Goal: Task Accomplishment & Management: Complete application form

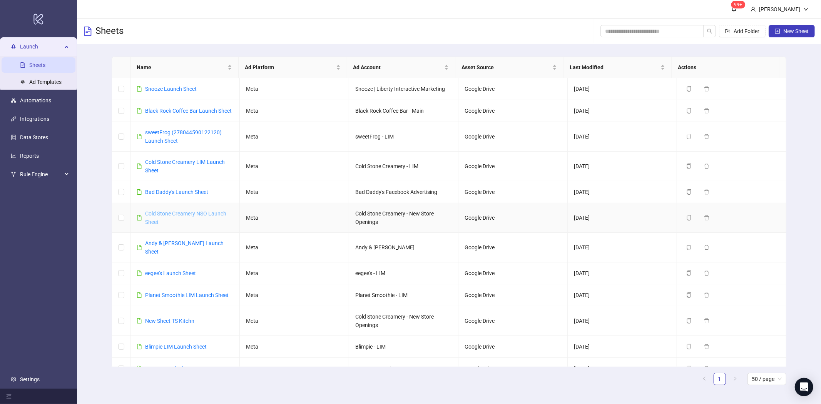
click at [202, 222] on link "Cold Stone Creamery NSO Launch Sheet" at bounding box center [185, 217] width 81 height 15
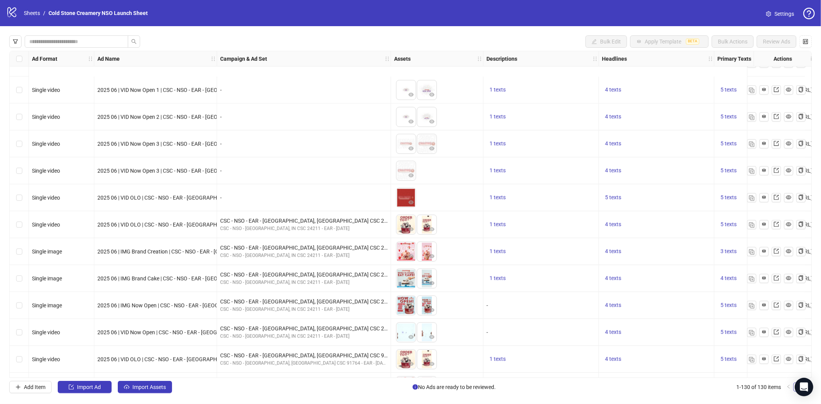
scroll to position [3193, 0]
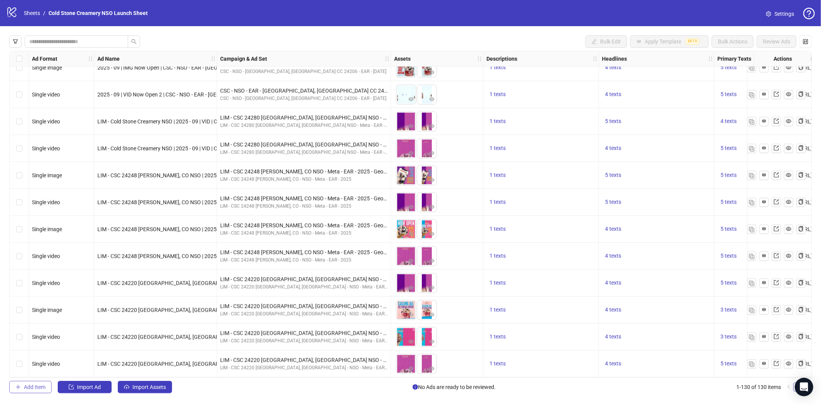
click at [31, 387] on span "Add Item" at bounding box center [35, 387] width 22 height 6
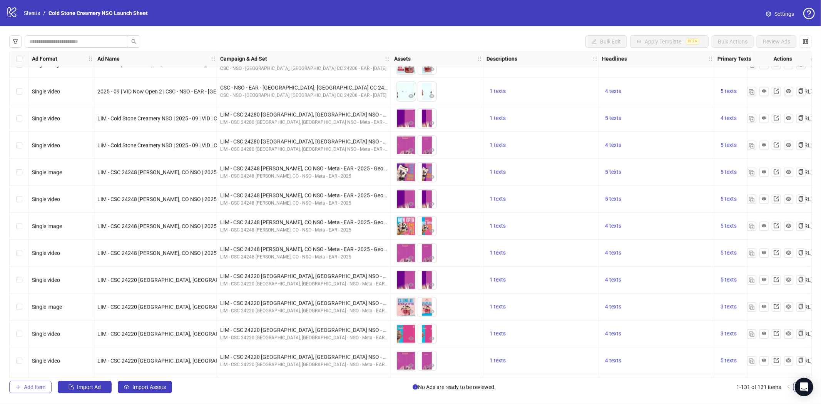
scroll to position [3220, 0]
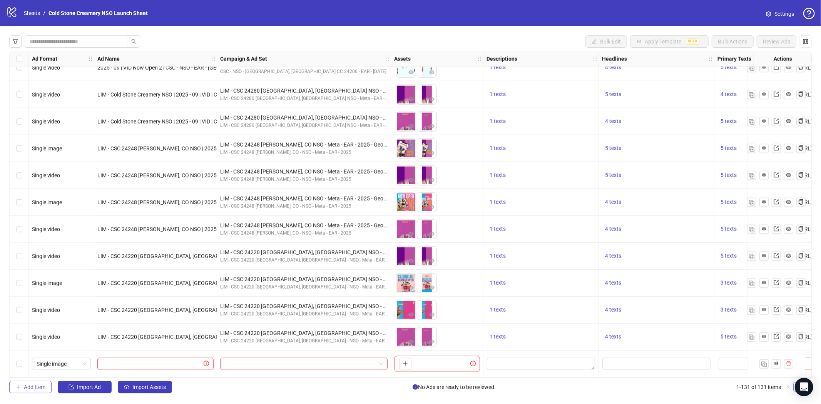
click at [25, 385] on span "Add Item" at bounding box center [35, 387] width 22 height 6
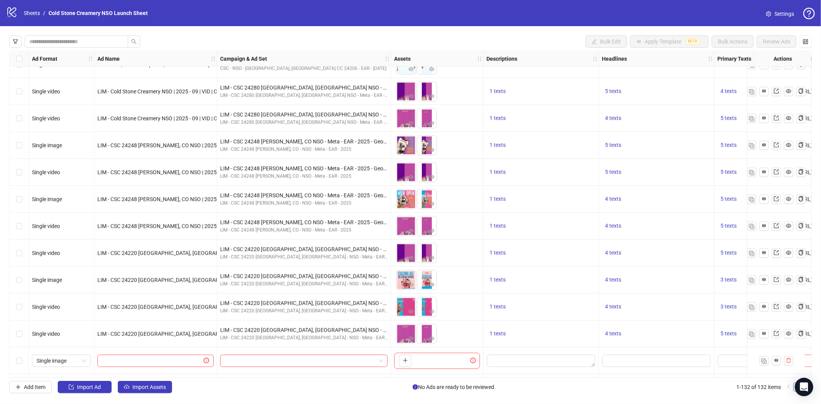
scroll to position [3247, 0]
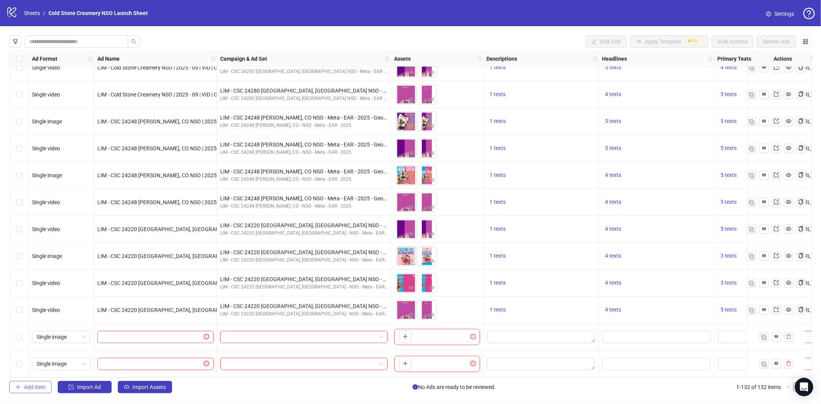
click at [30, 385] on span "Add Item" at bounding box center [35, 387] width 22 height 6
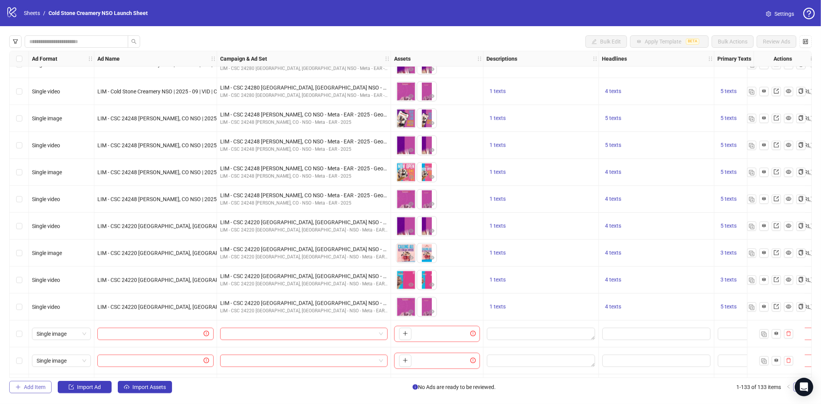
scroll to position [3274, 0]
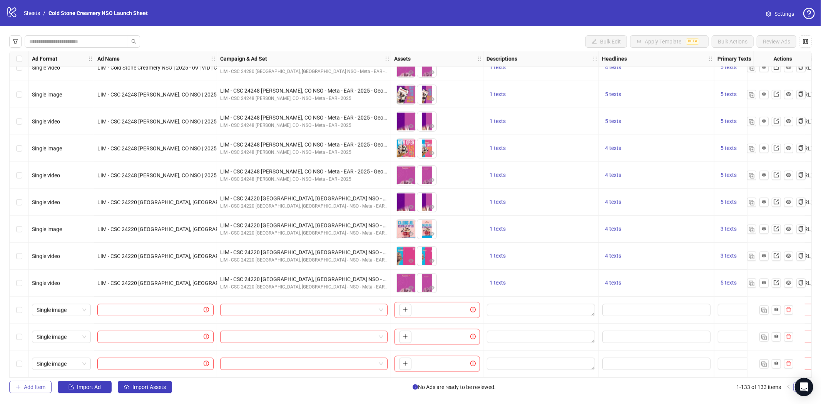
click at [29, 387] on span "Add Item" at bounding box center [35, 387] width 22 height 6
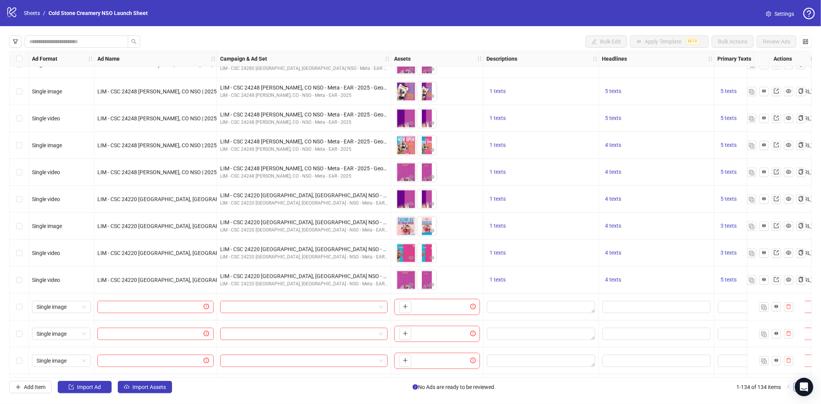
scroll to position [3301, 0]
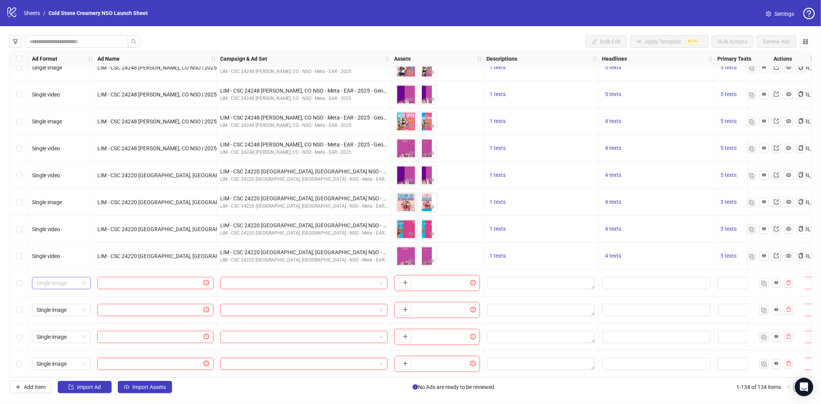
click at [89, 281] on div "Single image" at bounding box center [61, 283] width 59 height 12
click at [68, 309] on div "Single video" at bounding box center [61, 308] width 47 height 8
click at [78, 333] on span "Single image" at bounding box center [62, 337] width 50 height 12
click at [66, 256] on div "Single video" at bounding box center [61, 257] width 47 height 8
click at [63, 359] on span "Single image" at bounding box center [62, 364] width 50 height 12
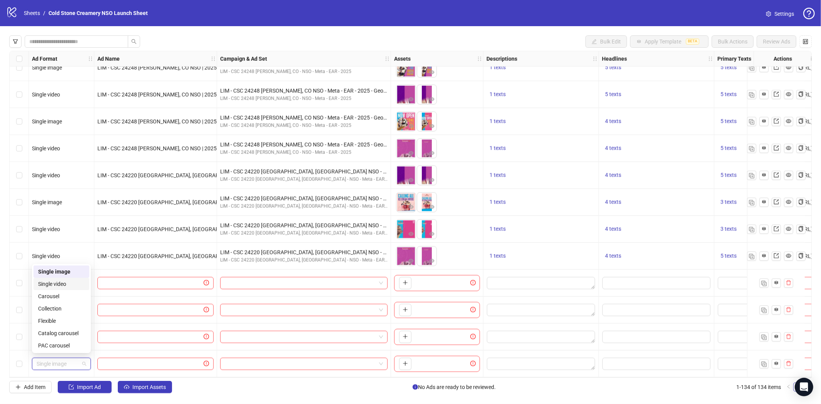
click at [69, 284] on div "Single video" at bounding box center [61, 284] width 47 height 8
click at [117, 279] on input "text" at bounding box center [152, 283] width 100 height 8
paste input "**********"
type input "**********"
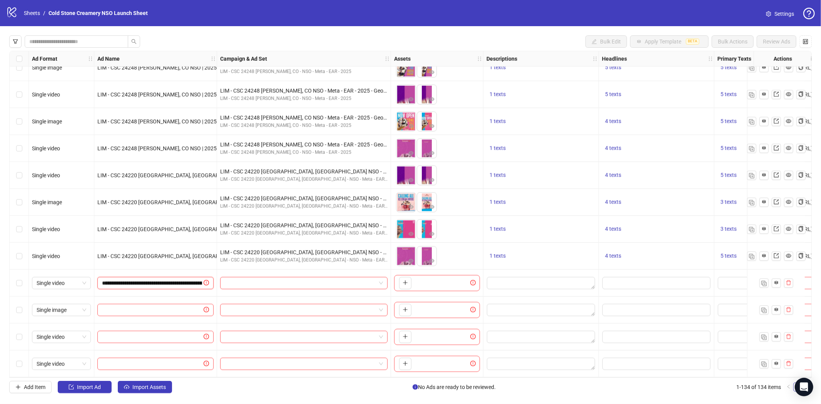
scroll to position [0, 166]
click at [137, 304] on span at bounding box center [155, 310] width 116 height 12
paste input "**********"
type input "**********"
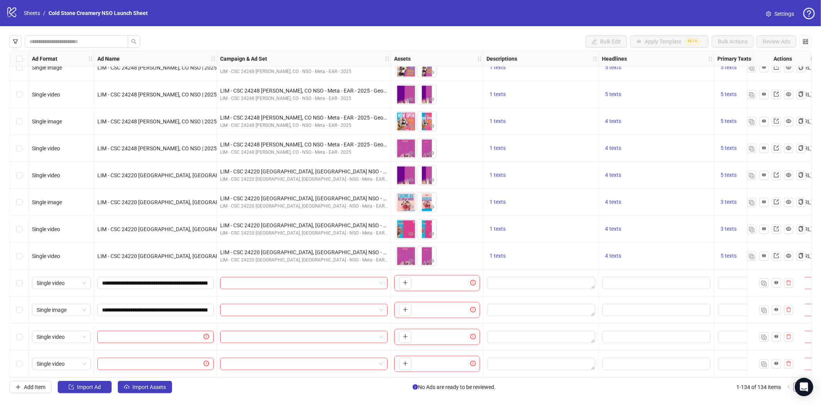
click at [126, 333] on input "text" at bounding box center [152, 337] width 100 height 8
paste input "**********"
type input "**********"
click at [143, 360] on input "text" at bounding box center [152, 364] width 100 height 8
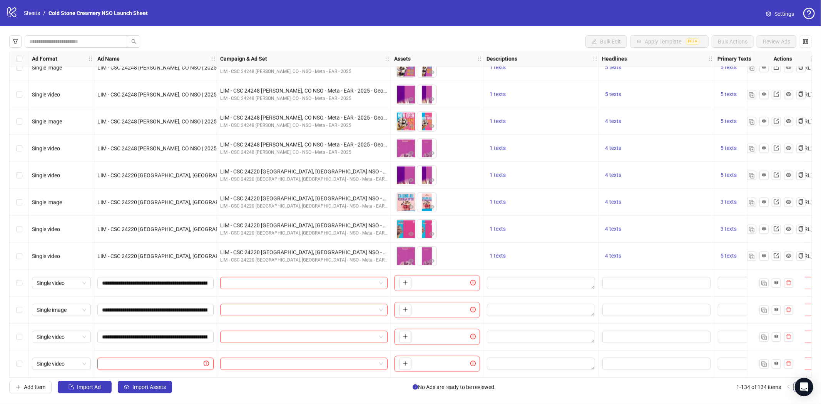
paste input "**********"
type input "**********"
click at [312, 279] on input "search" at bounding box center [300, 283] width 151 height 12
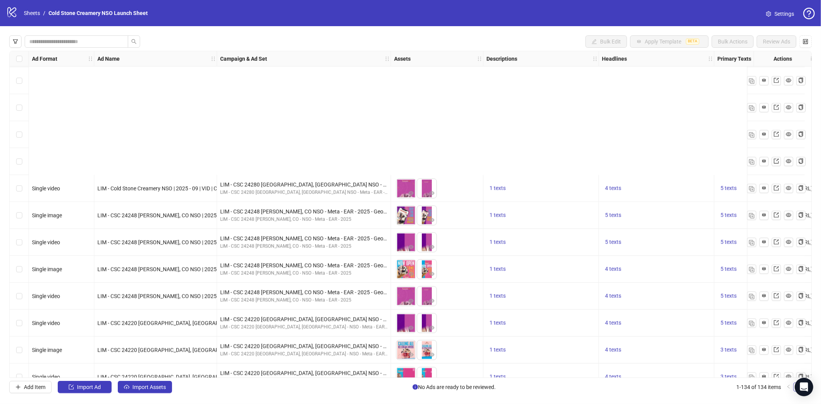
scroll to position [3301, 0]
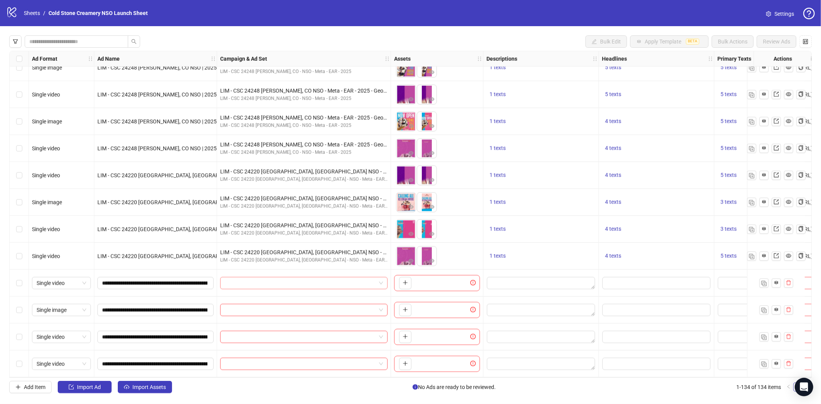
click at [237, 281] on input "search" at bounding box center [300, 283] width 151 height 12
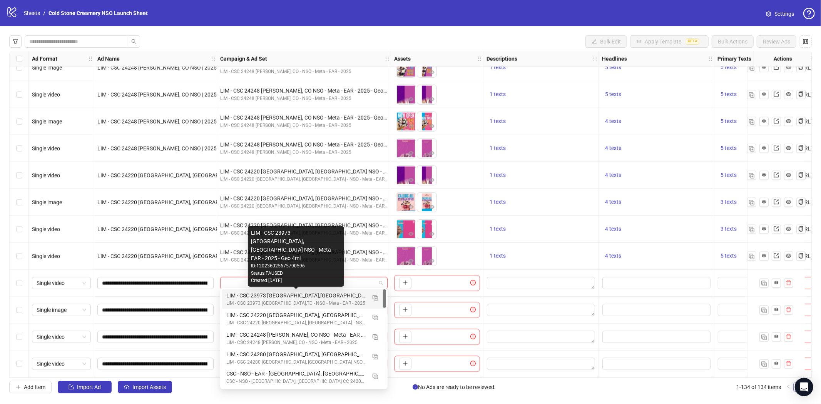
click at [349, 294] on div "LIM - CSC 23973 Arlington,TX NSO - Meta - EAR - 2025 - Geo 4mi" at bounding box center [296, 295] width 140 height 8
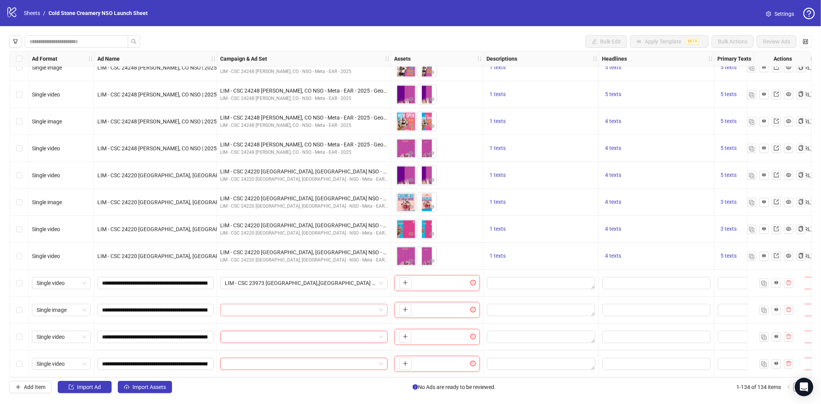
click at [262, 304] on input "search" at bounding box center [300, 310] width 151 height 12
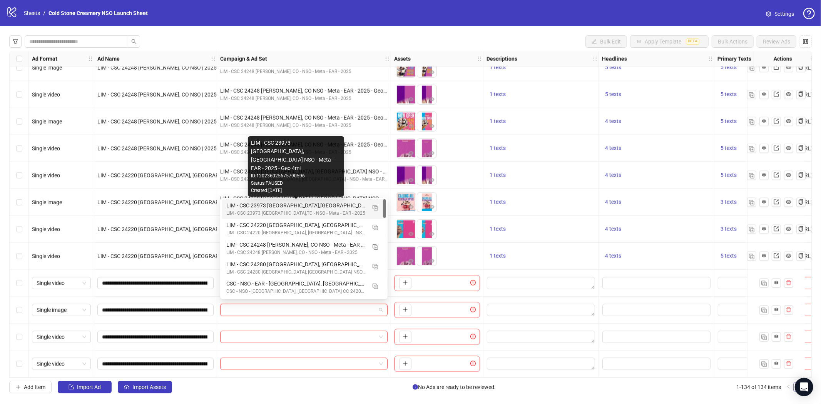
click at [334, 208] on div "LIM - CSC 23973 Arlington,TX NSO - Meta - EAR - 2025 - Geo 4mi" at bounding box center [296, 205] width 140 height 8
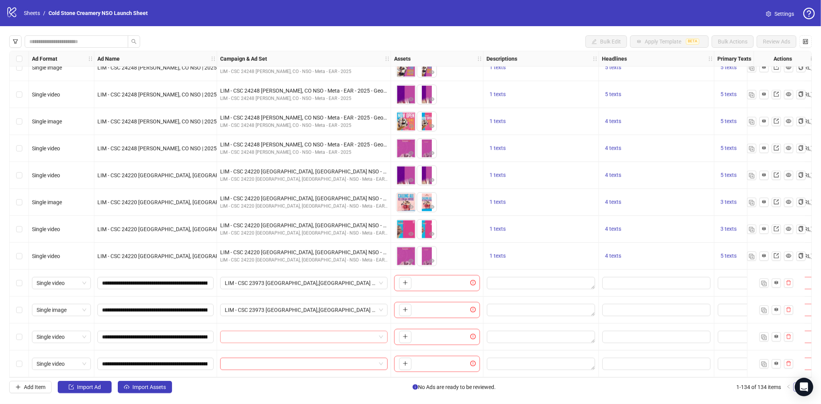
click at [322, 335] on input "search" at bounding box center [300, 337] width 151 height 12
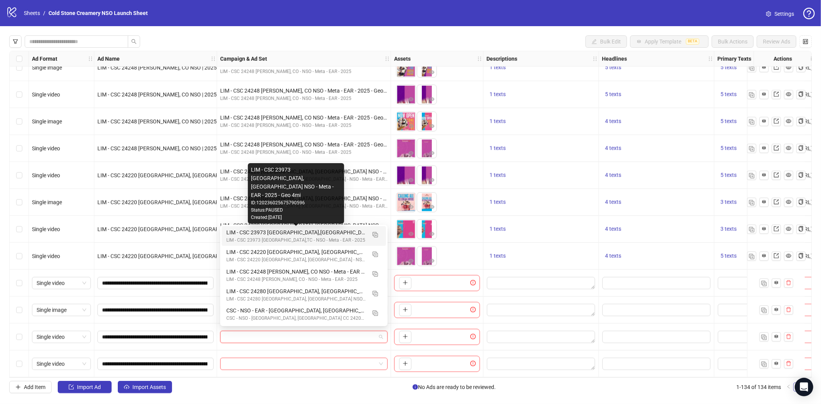
click at [326, 232] on div "LIM - CSC 23973 Arlington,TX NSO - Meta - EAR - 2025 - Geo 4mi" at bounding box center [296, 232] width 140 height 8
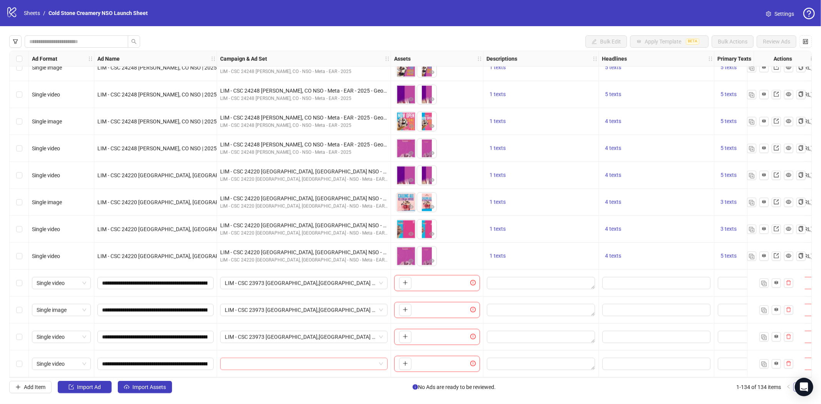
click at [277, 364] on input "search" at bounding box center [300, 364] width 151 height 12
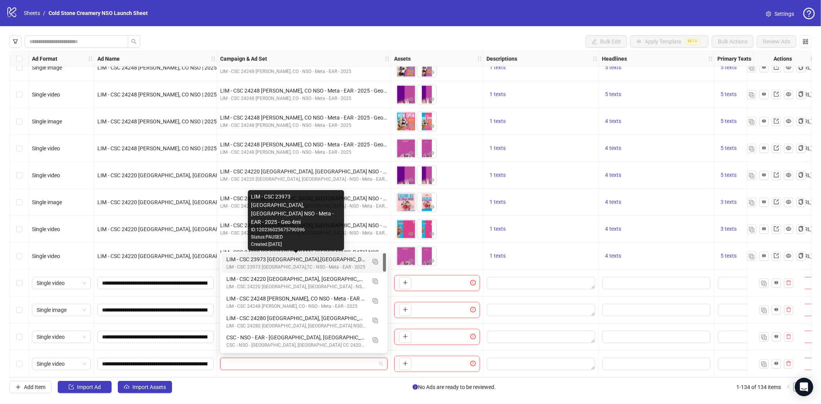
click at [324, 260] on div "LIM - CSC 23973 Arlington,TX NSO - Meta - EAR - 2025 - Geo 4mi" at bounding box center [296, 259] width 140 height 8
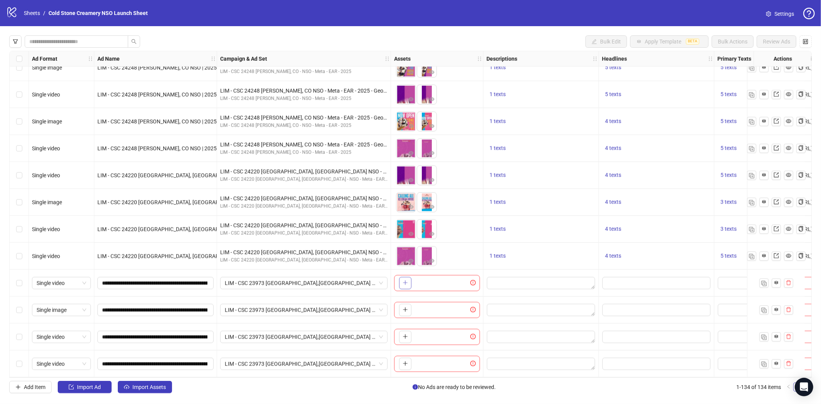
click at [408, 278] on button "button" at bounding box center [405, 283] width 12 height 12
click at [428, 282] on icon "plus" at bounding box center [425, 282] width 5 height 5
click at [404, 307] on icon "plus" at bounding box center [404, 309] width 5 height 5
click at [427, 307] on icon "plus" at bounding box center [425, 309] width 5 height 5
click at [406, 334] on icon "plus" at bounding box center [404, 336] width 5 height 5
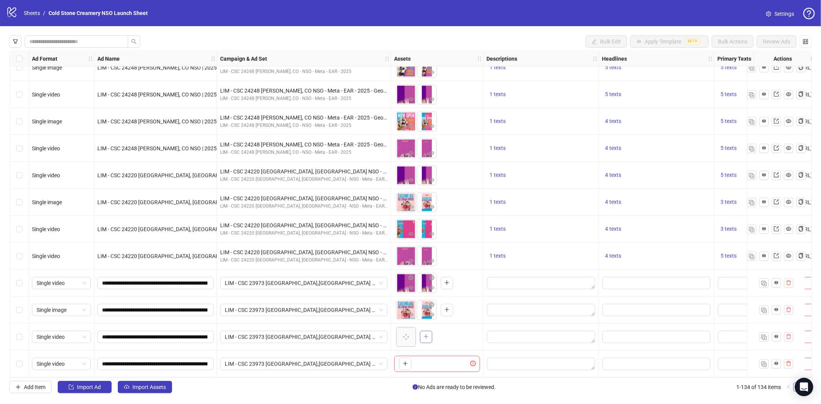
click at [424, 334] on icon "plus" at bounding box center [425, 336] width 5 height 5
click at [408, 361] on icon "plus" at bounding box center [404, 363] width 5 height 5
click at [426, 361] on icon "plus" at bounding box center [425, 363] width 5 height 5
click at [806, 41] on icon "control" at bounding box center [804, 41] width 5 height 5
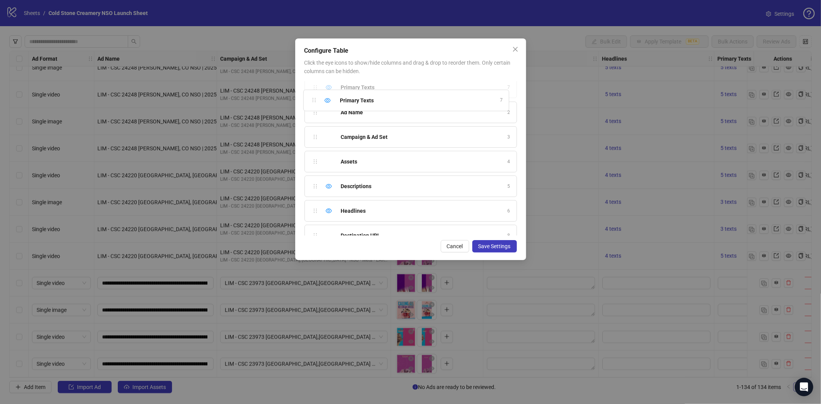
scroll to position [2, 0]
drag, startPoint x: 313, startPoint y: 155, endPoint x: 312, endPoint y: 197, distance: 41.2
click at [312, 197] on div "Ad Format 1 Ad Name 2 Campaign & Ad Set 3 Assets 4 Descriptions 5 Headlines 6 P…" at bounding box center [410, 159] width 212 height 154
drag, startPoint x: 315, startPoint y: 155, endPoint x: 314, endPoint y: 128, distance: 26.6
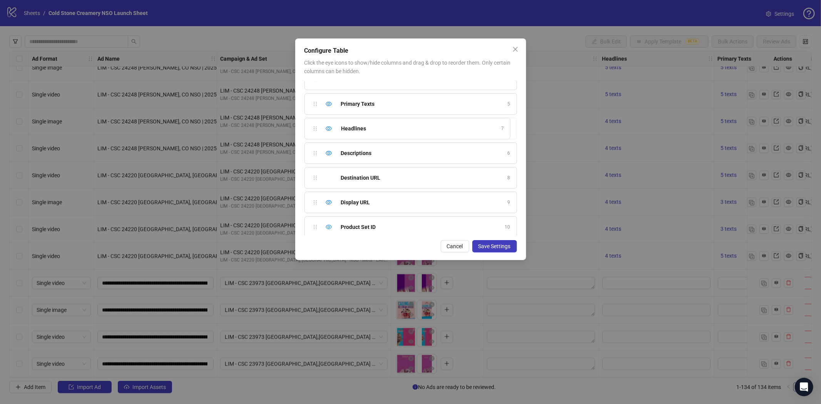
click at [314, 128] on div "Ad Format 1 Ad Name 2 Campaign & Ad Set 3 Assets 4 Primary Texts 5 Descriptions…" at bounding box center [410, 159] width 212 height 154
click at [495, 245] on span "Save Settings" at bounding box center [494, 246] width 32 height 6
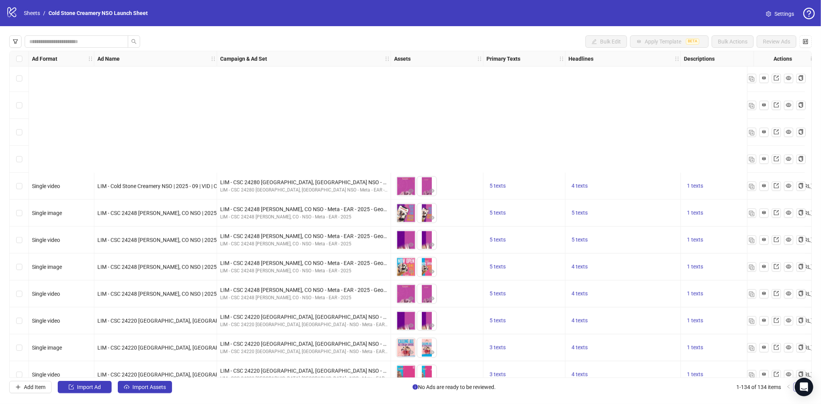
scroll to position [3301, 0]
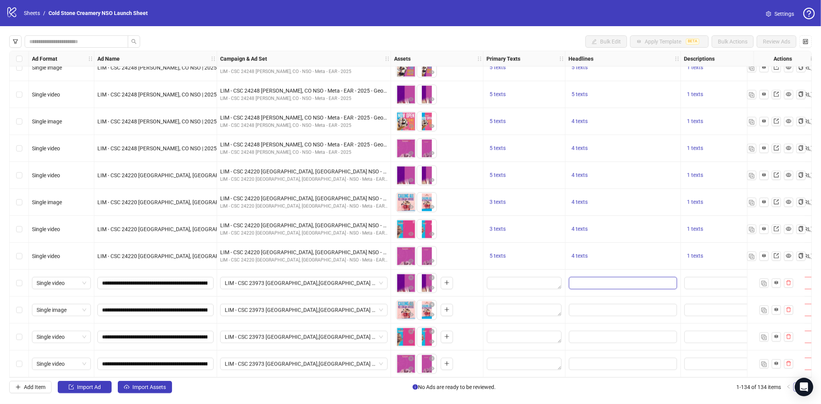
click at [595, 279] on input "Edit values" at bounding box center [623, 283] width 108 height 12
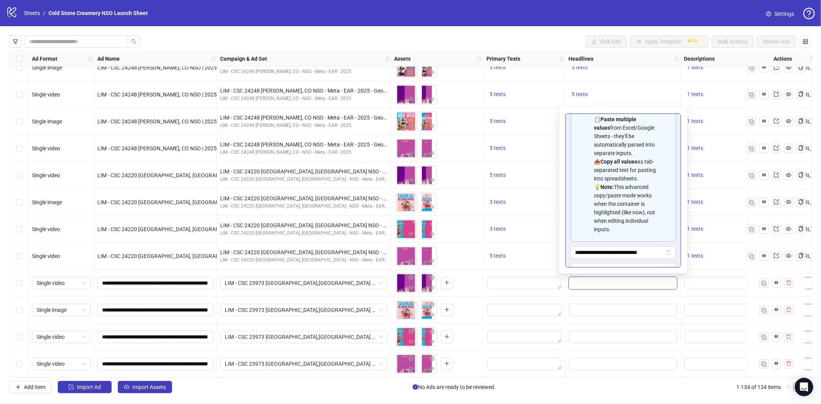
scroll to position [112, 0]
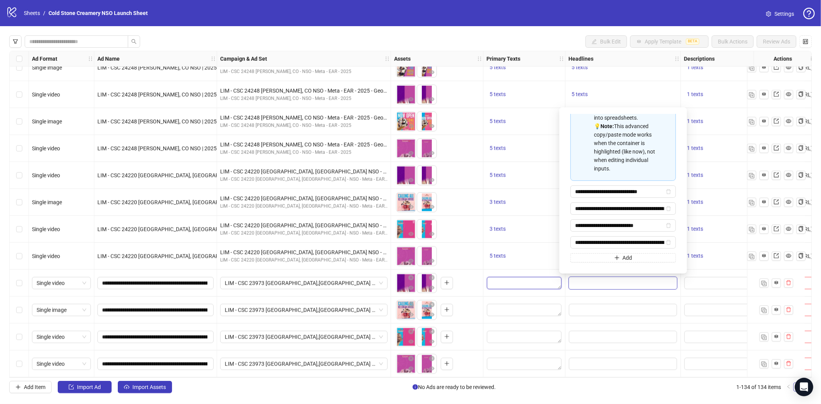
click at [502, 280] on textarea "Edit values" at bounding box center [524, 283] width 75 height 12
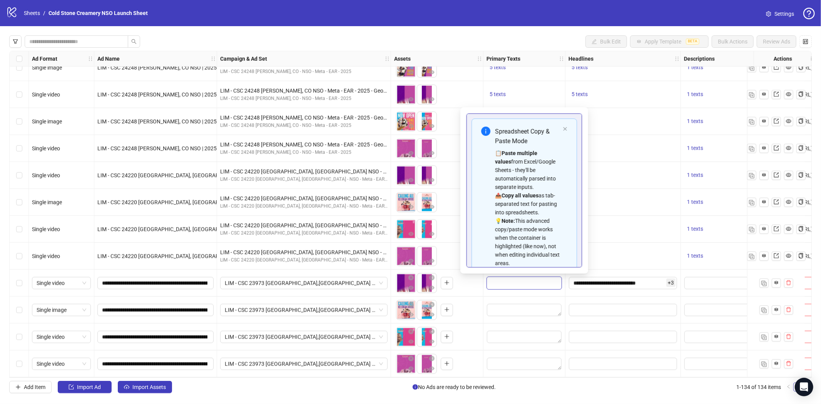
scroll to position [69, 0]
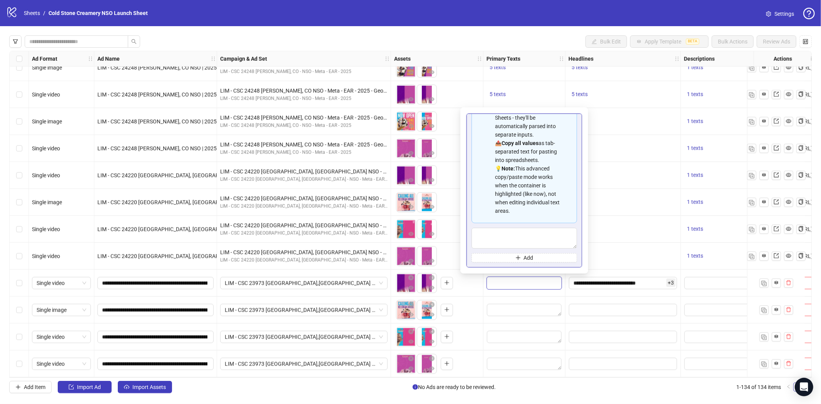
type textarea "**********"
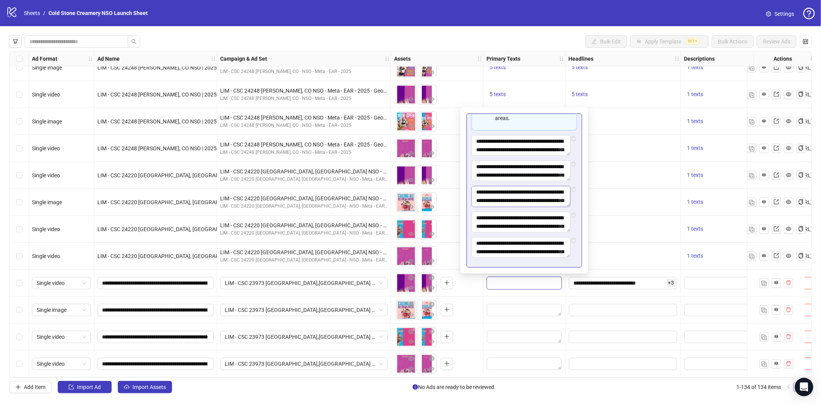
scroll to position [162, 0]
click at [700, 277] on textarea "Edit values" at bounding box center [738, 283] width 108 height 12
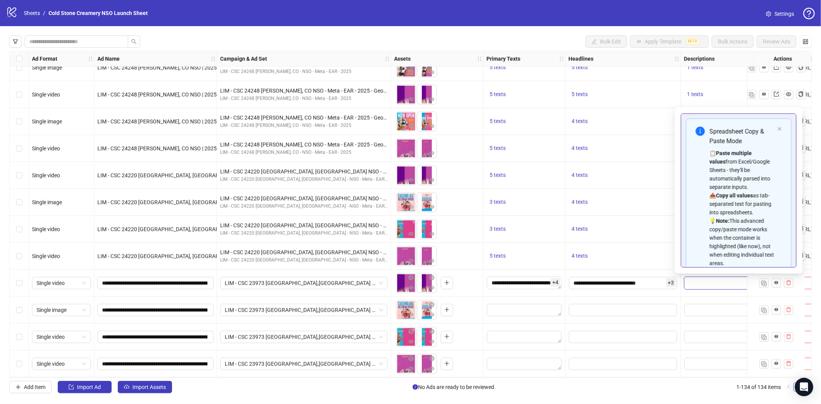
scroll to position [69, 0]
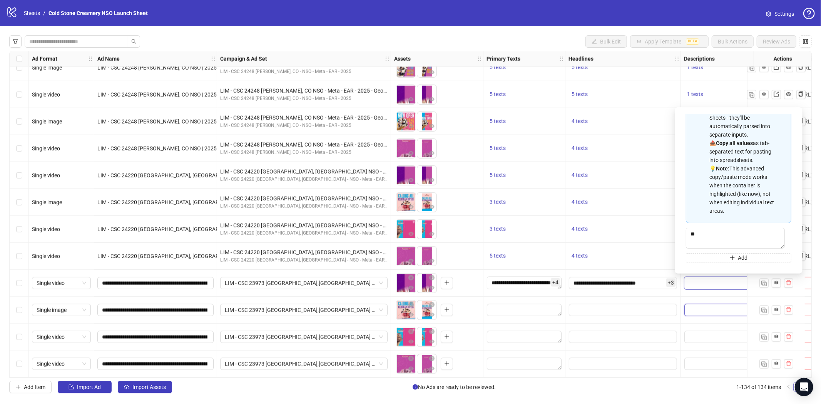
click at [705, 304] on textarea "Edit values" at bounding box center [738, 310] width 108 height 12
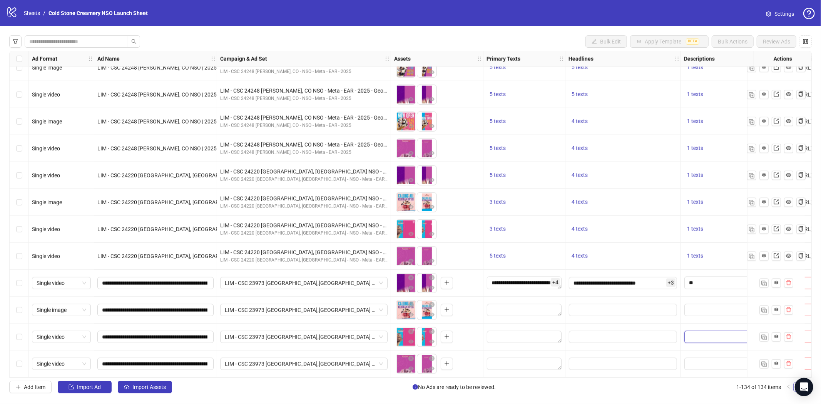
click at [698, 334] on textarea "Edit values" at bounding box center [738, 337] width 108 height 12
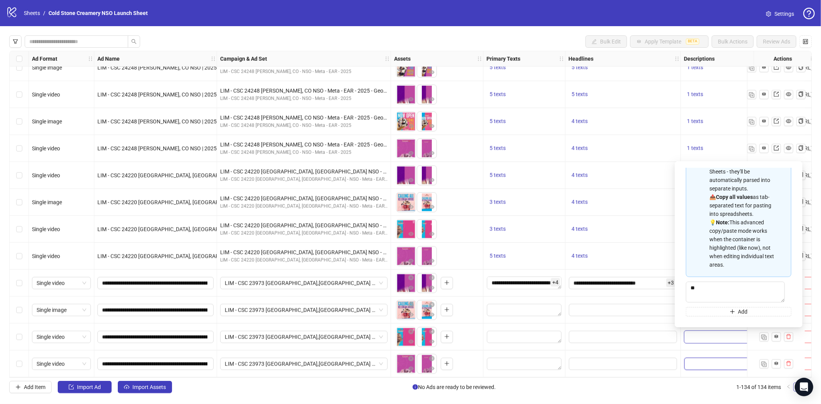
click at [703, 362] on textarea "Edit values" at bounding box center [738, 364] width 108 height 12
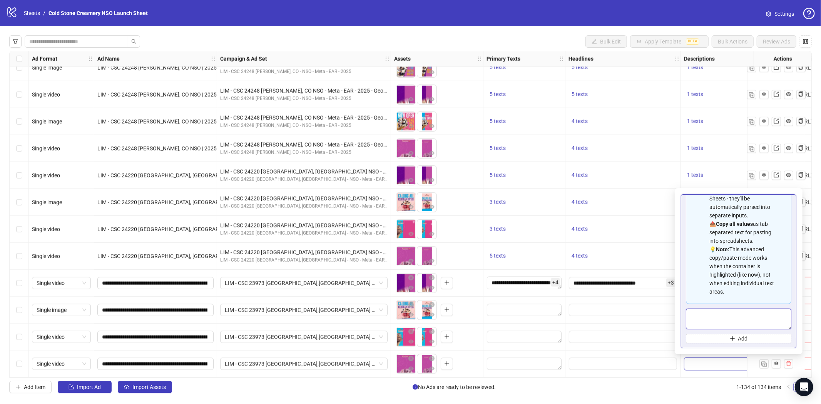
click at [713, 321] on textarea "Multi-text input container - paste or copy values" at bounding box center [738, 319] width 105 height 21
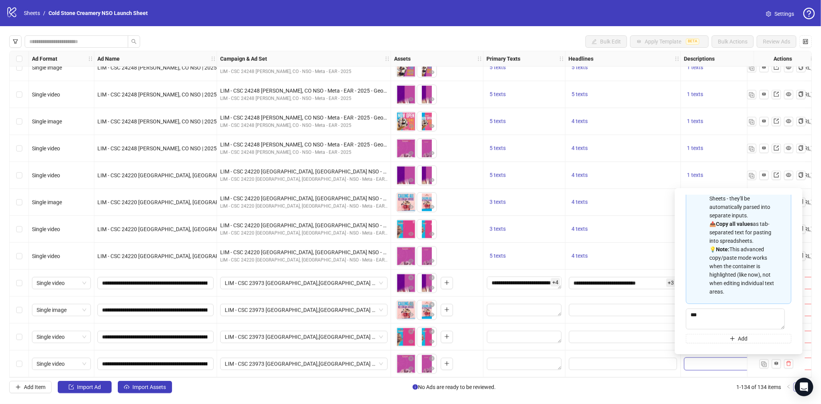
click at [642, 330] on div "Edit values" at bounding box center [622, 336] width 109 height 13
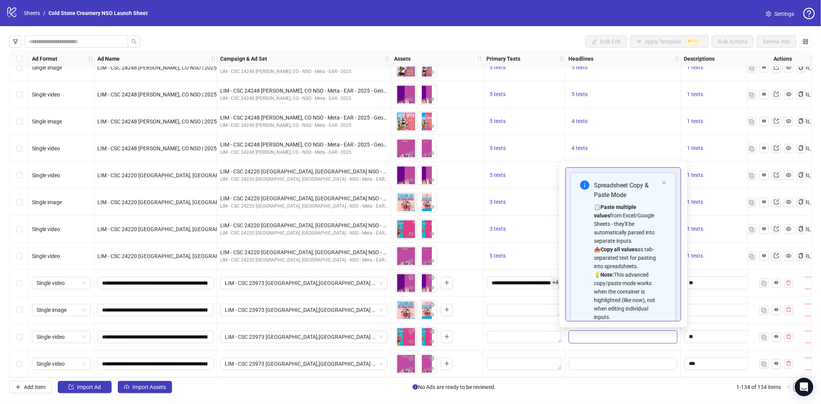
scroll to position [61, 0]
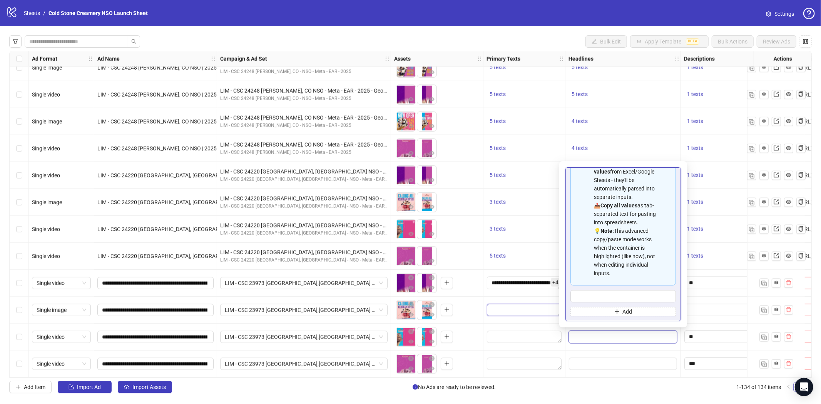
click at [522, 305] on textarea "Edit values" at bounding box center [524, 310] width 75 height 12
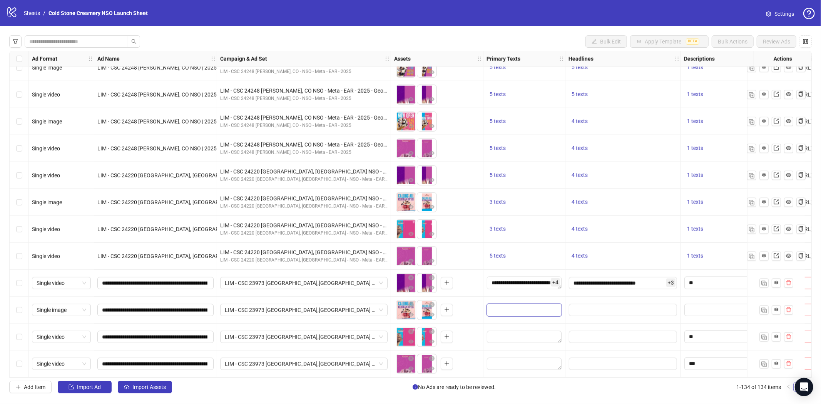
scroll to position [69, 0]
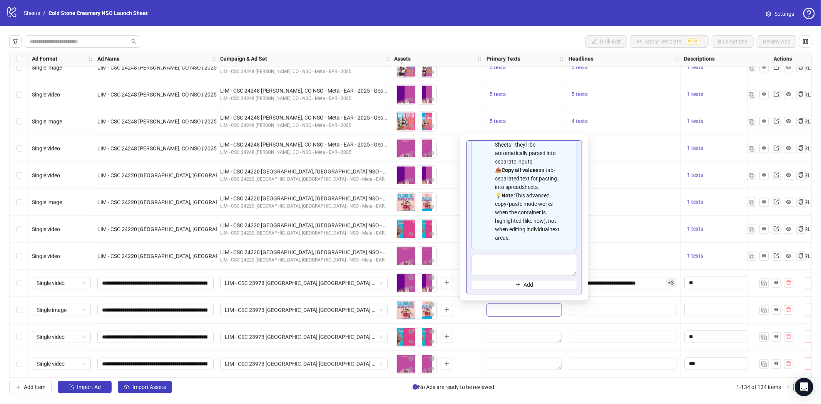
click at [670, 297] on div at bounding box center [622, 310] width 115 height 27
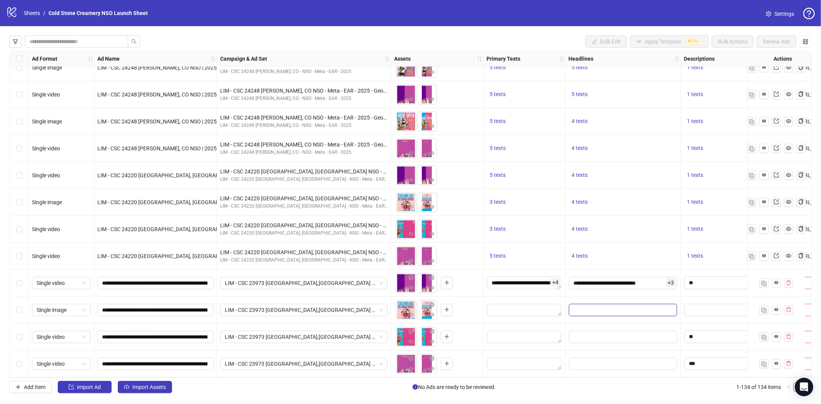
click at [606, 304] on input "Edit values" at bounding box center [623, 310] width 108 height 12
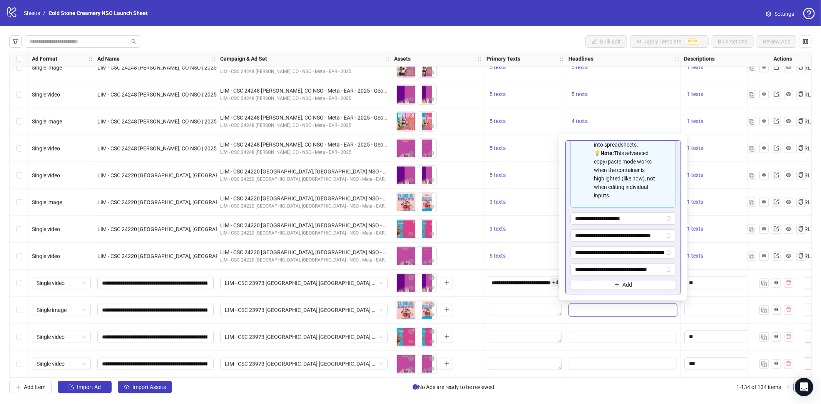
scroll to position [112, 0]
click at [529, 308] on textarea "Edit values" at bounding box center [524, 310] width 75 height 12
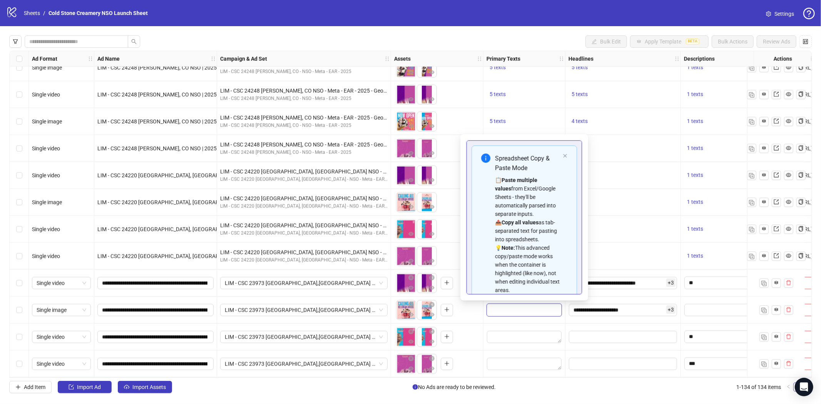
scroll to position [69, 0]
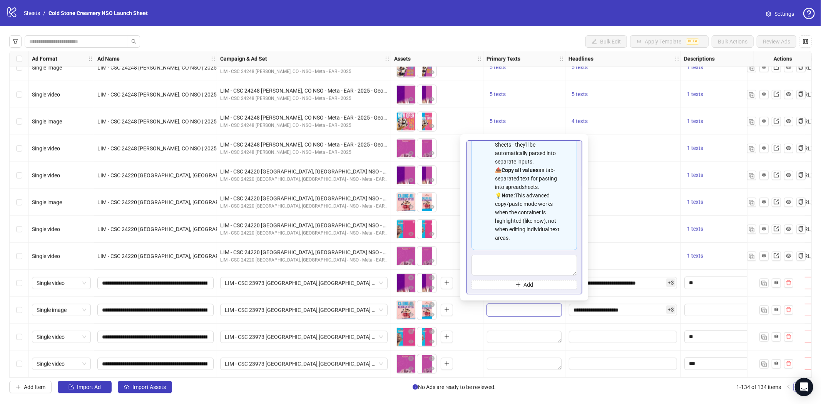
type textarea "**********"
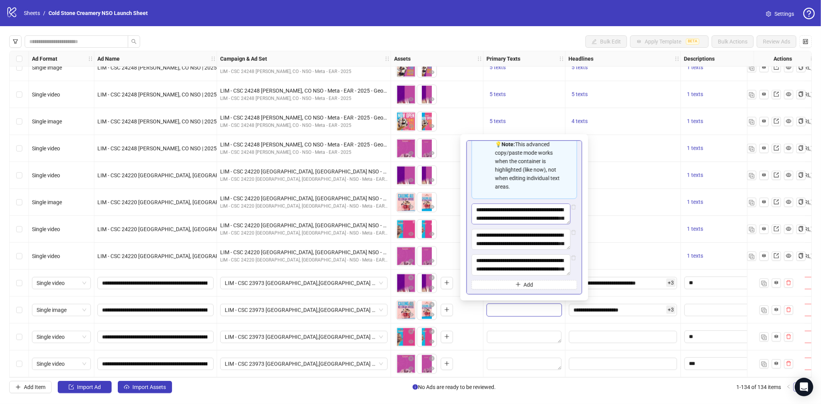
scroll to position [120, 0]
click at [685, 320] on div at bounding box center [738, 310] width 115 height 27
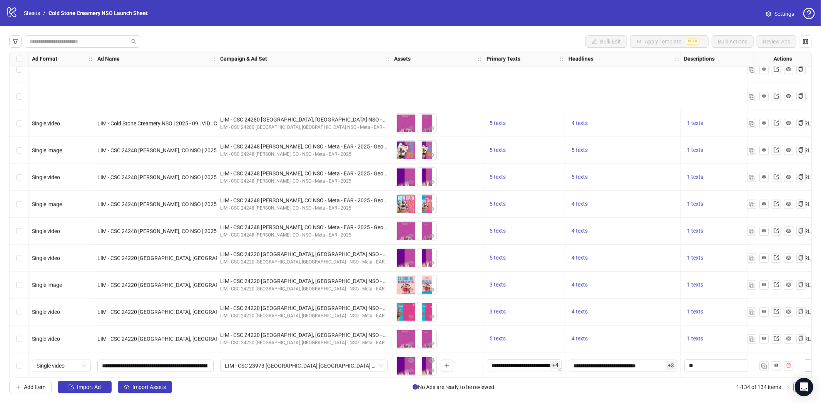
scroll to position [3301, 0]
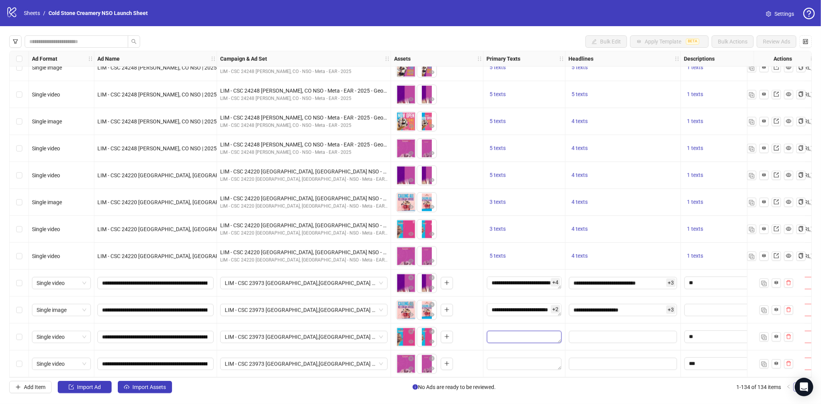
click at [501, 335] on textarea "Edit values" at bounding box center [524, 337] width 75 height 12
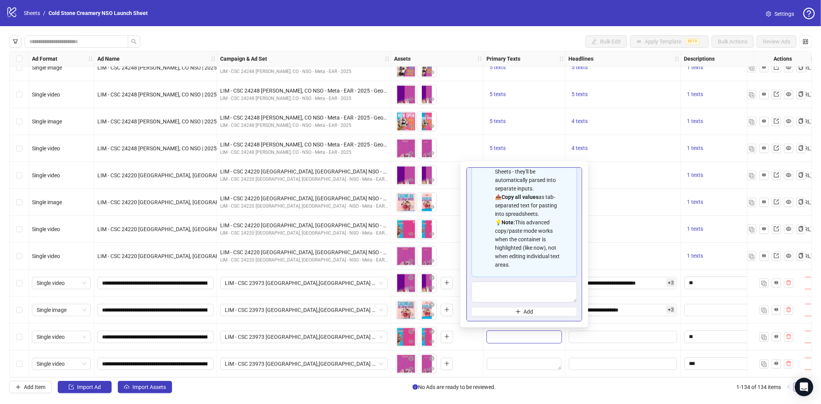
type textarea "**********"
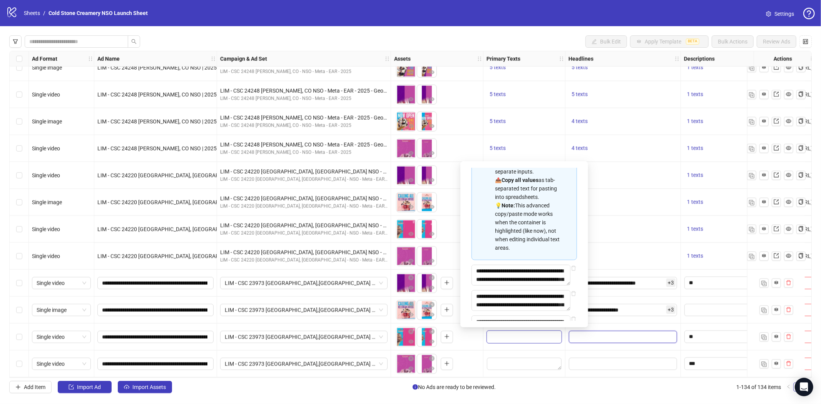
click at [637, 331] on input "Edit values" at bounding box center [623, 337] width 108 height 12
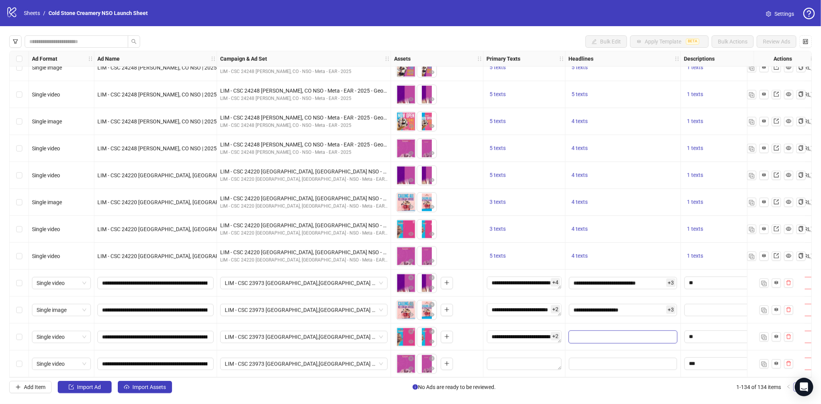
scroll to position [61, 0]
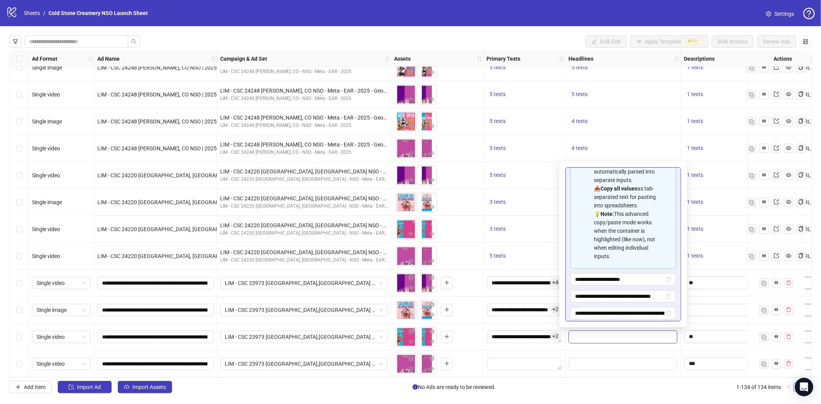
click at [684, 350] on div at bounding box center [738, 363] width 115 height 27
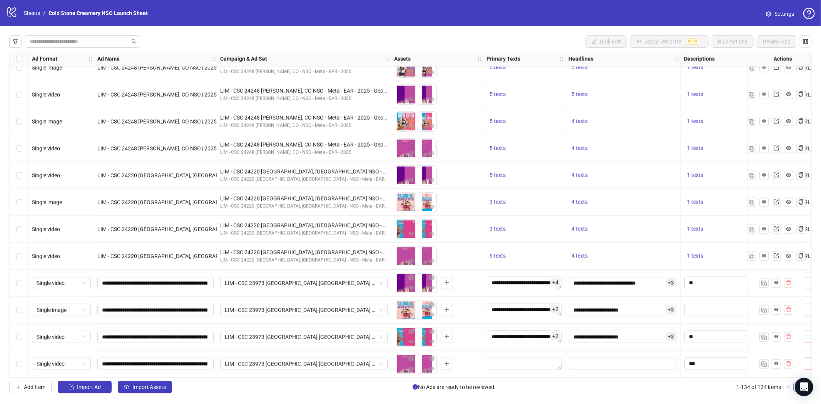
scroll to position [3301, 0]
click at [495, 363] on textarea "Edit values" at bounding box center [524, 364] width 75 height 12
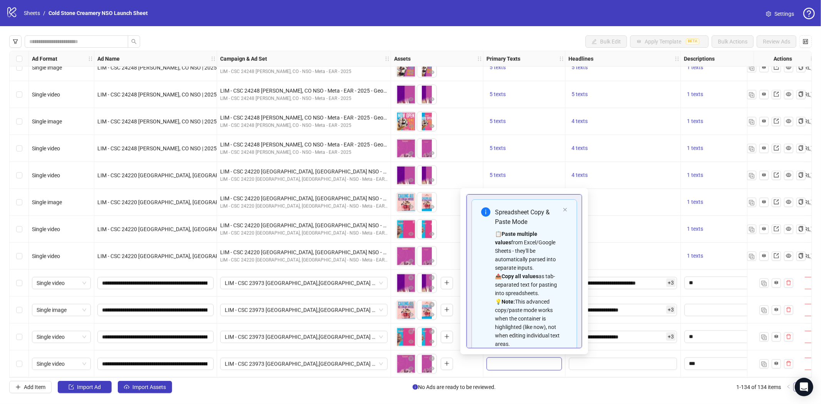
type textarea "**********"
click at [616, 362] on input "Edit values" at bounding box center [623, 364] width 108 height 12
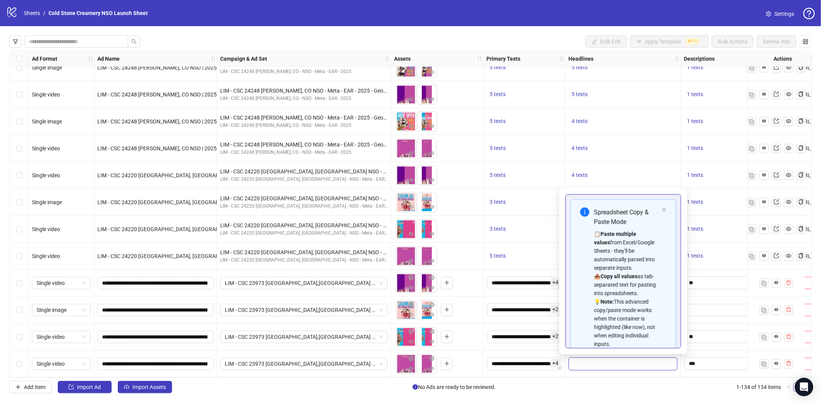
scroll to position [61, 0]
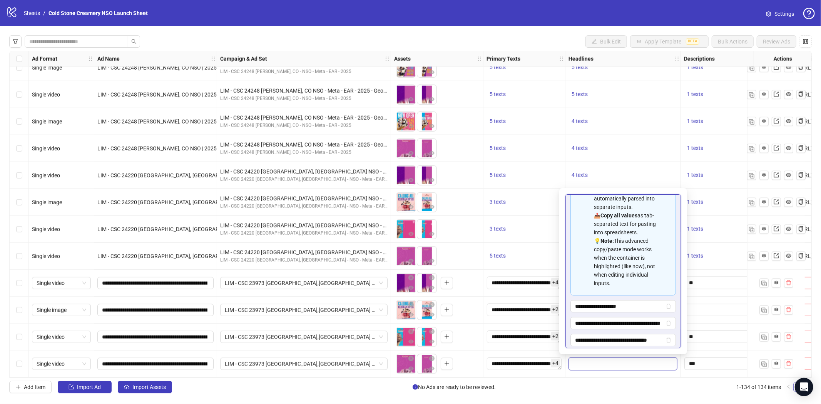
click at [478, 271] on div "To pick up a draggable item, press the space bar. While dragging, use the arrow…" at bounding box center [437, 283] width 86 height 24
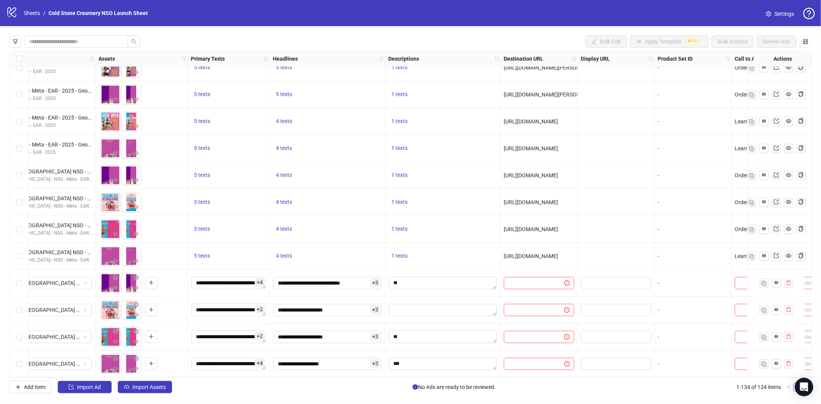
scroll to position [3301, 307]
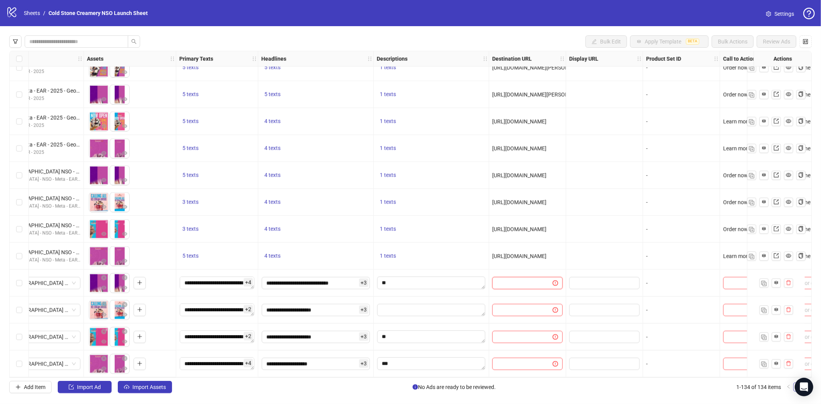
click at [513, 280] on input "text" at bounding box center [519, 283] width 45 height 8
paste input "**********"
type input "**********"
click at [510, 306] on input "text" at bounding box center [519, 310] width 45 height 8
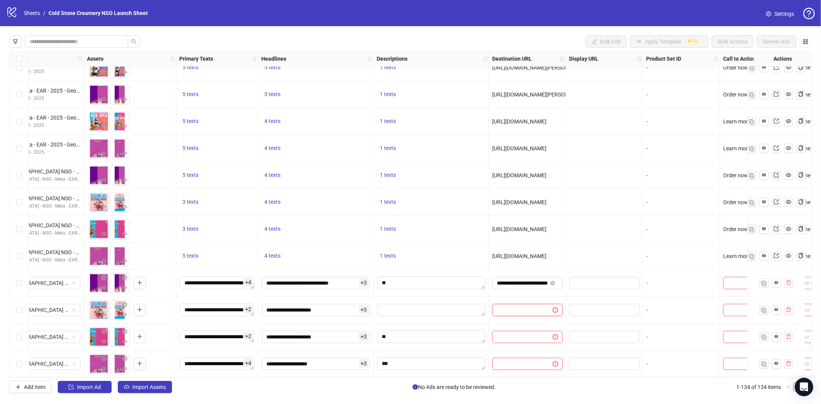
paste input "**********"
type input "**********"
click at [517, 334] on input "text" at bounding box center [519, 337] width 45 height 8
paste input "**********"
type input "**********"
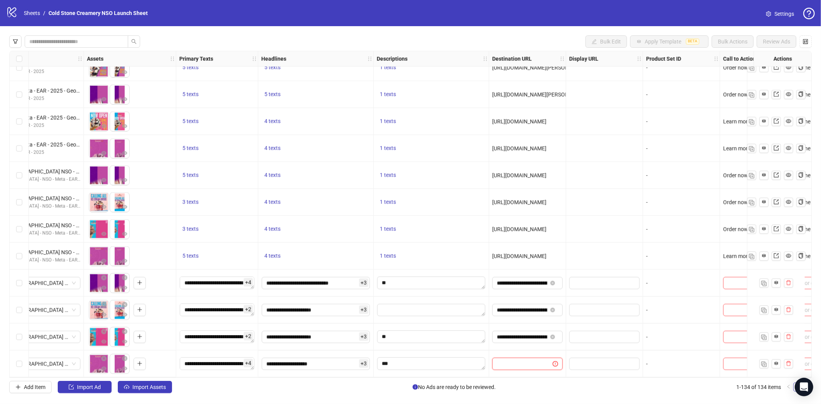
click at [525, 360] on input "text" at bounding box center [519, 364] width 45 height 8
paste input "**********"
type input "**********"
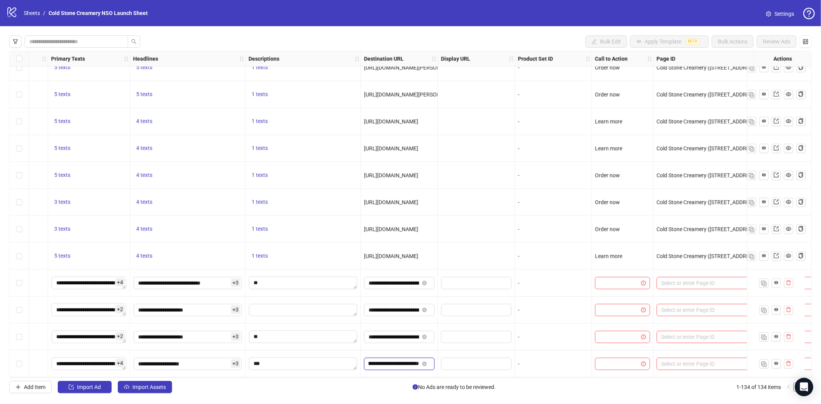
scroll to position [3301, 522]
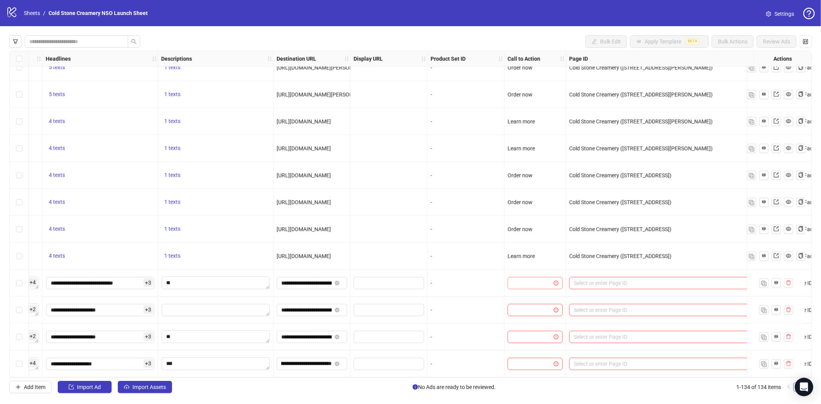
click at [529, 277] on input "search" at bounding box center [531, 283] width 39 height 12
type input "*****"
click at [532, 294] on div "Order now" at bounding box center [534, 295] width 43 height 8
click at [532, 309] on input "search" at bounding box center [531, 310] width 39 height 12
type input "*****"
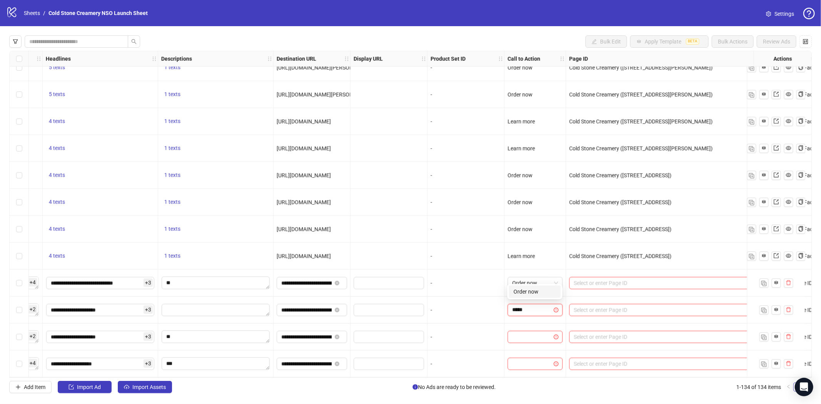
click at [538, 294] on div "Order now" at bounding box center [534, 291] width 43 height 8
click at [529, 337] on input "search" at bounding box center [531, 337] width 39 height 12
type input "*****"
click at [526, 322] on div "Order now" at bounding box center [534, 318] width 43 height 8
click at [535, 363] on input "search" at bounding box center [531, 364] width 39 height 12
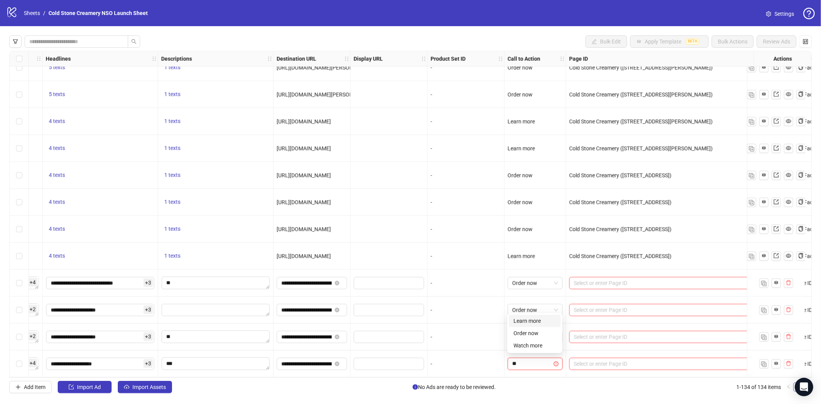
type input "*"
type input "********"
click at [539, 347] on div "Learn more" at bounding box center [534, 345] width 43 height 8
click at [613, 282] on input "search" at bounding box center [675, 283] width 202 height 12
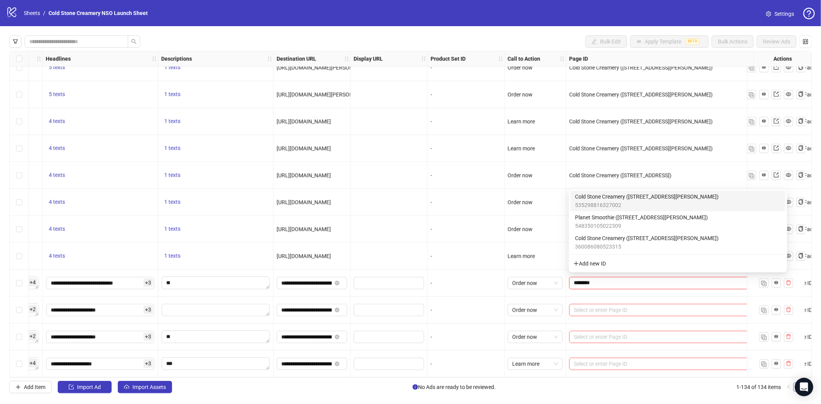
type input "*********"
drag, startPoint x: 664, startPoint y: 195, endPoint x: 658, endPoint y: 208, distance: 13.9
click at [664, 195] on span "Cold Stone Creamery (4010 N Collins St, # 100, Arlington, TX)" at bounding box center [646, 196] width 143 height 8
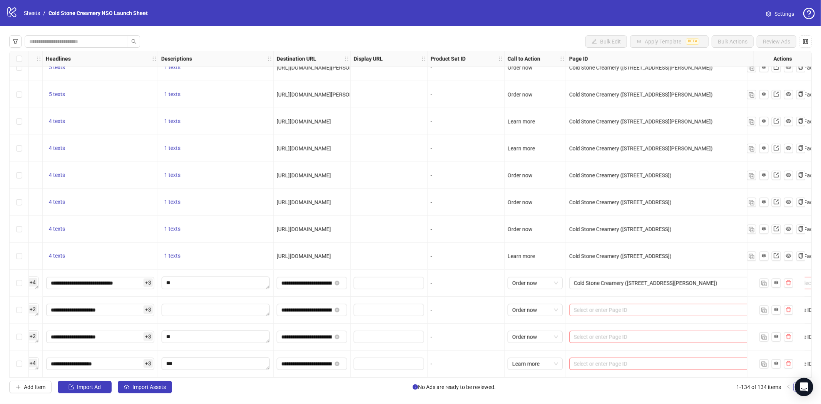
click at [604, 305] on input "search" at bounding box center [675, 310] width 202 height 12
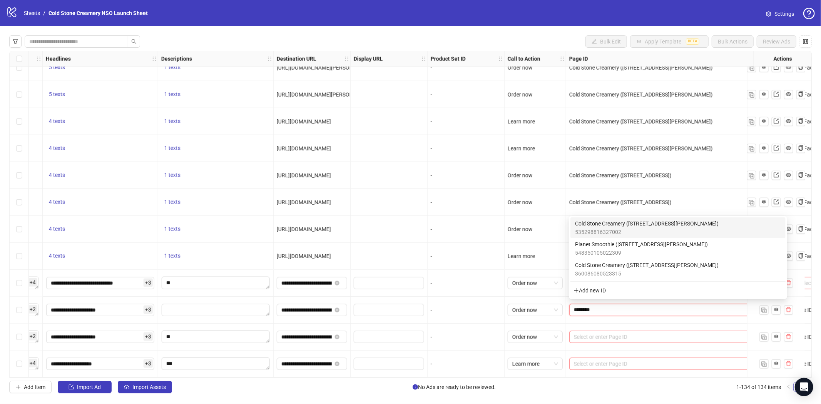
type input "*********"
click at [635, 223] on span "Cold Stone Creamery (4010 N Collins St, # 100, Arlington, TX)" at bounding box center [646, 223] width 143 height 8
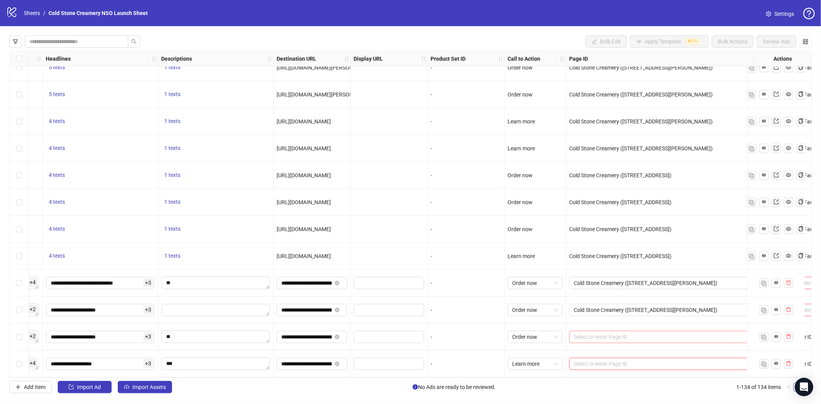
click at [607, 334] on input "search" at bounding box center [675, 337] width 202 height 12
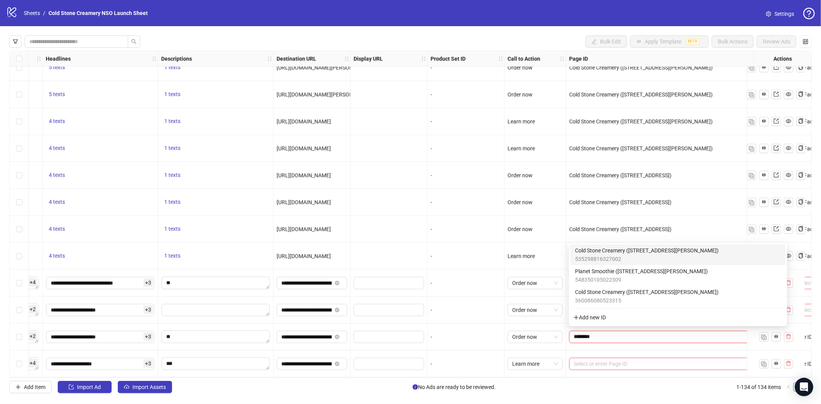
type input "*********"
click at [621, 251] on span "Cold Stone Creamery (4010 N Collins St, # 100, Arlington, TX)" at bounding box center [646, 250] width 143 height 8
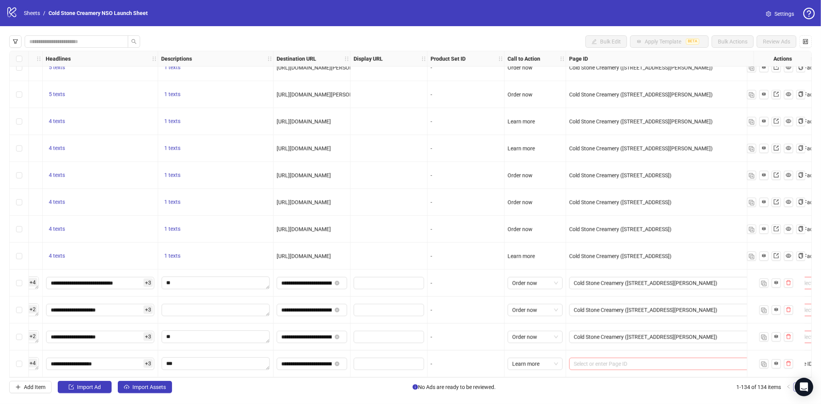
click at [594, 358] on div "Select or enter Page ID" at bounding box center [678, 364] width 218 height 12
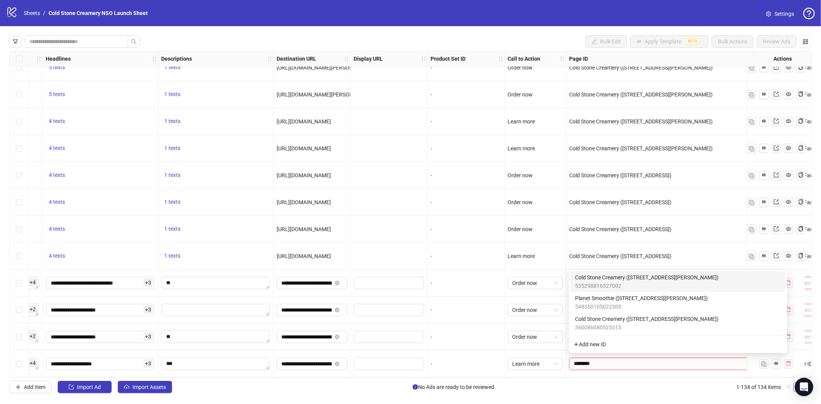
type input "*********"
click at [689, 280] on span "Cold Stone Creamery (4010 N Collins St, # 100, Arlington, TX)" at bounding box center [646, 277] width 143 height 8
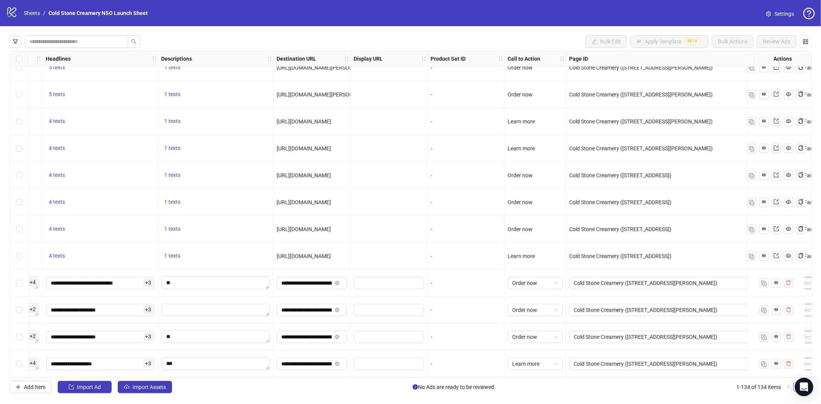
scroll to position [3301, 643]
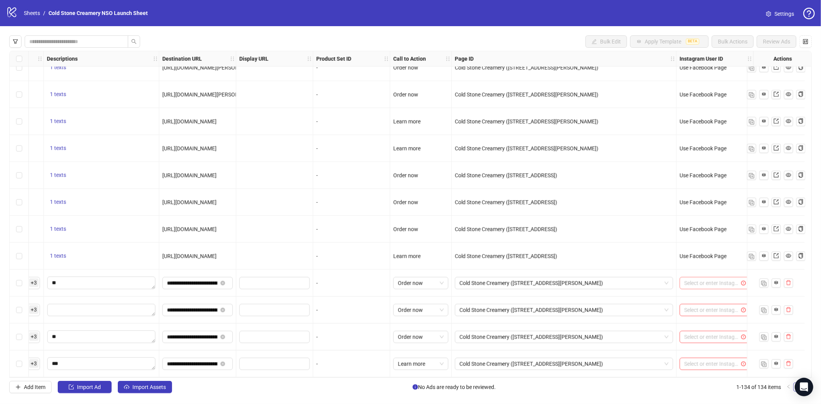
click at [698, 282] on input "search" at bounding box center [711, 283] width 54 height 12
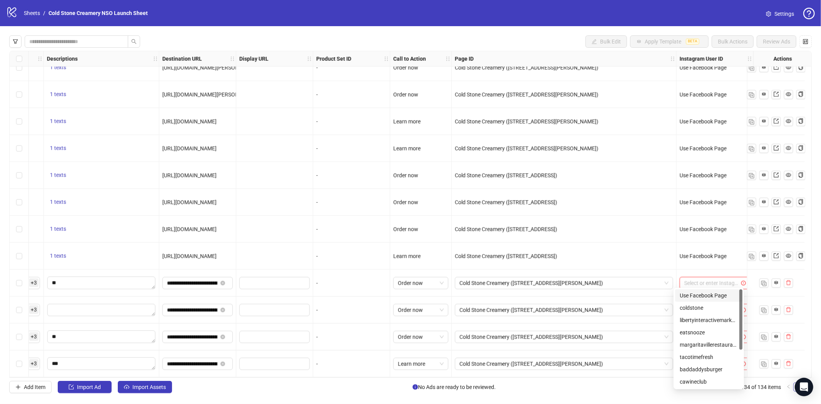
click at [701, 294] on div "Use Facebook Page" at bounding box center [708, 295] width 58 height 8
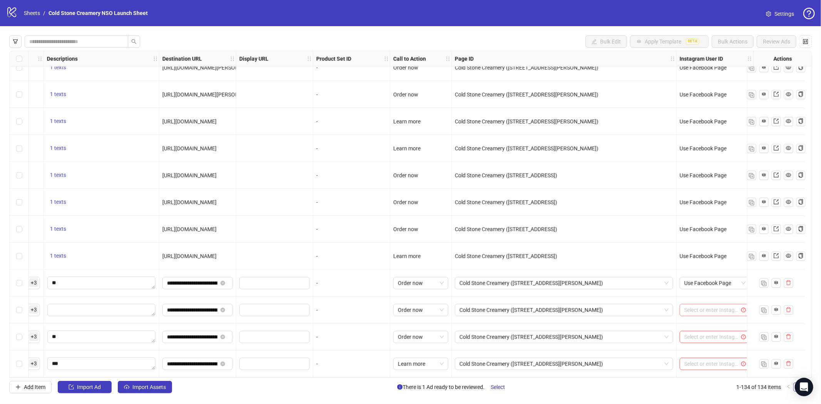
click at [701, 309] on input "search" at bounding box center [711, 310] width 54 height 12
click at [702, 205] on div "Use Facebook Page" at bounding box center [708, 205] width 58 height 8
click at [690, 338] on input "search" at bounding box center [711, 337] width 54 height 12
click at [710, 232] on div "Use Facebook Page" at bounding box center [708, 232] width 58 height 8
click at [699, 358] on input "search" at bounding box center [711, 364] width 54 height 12
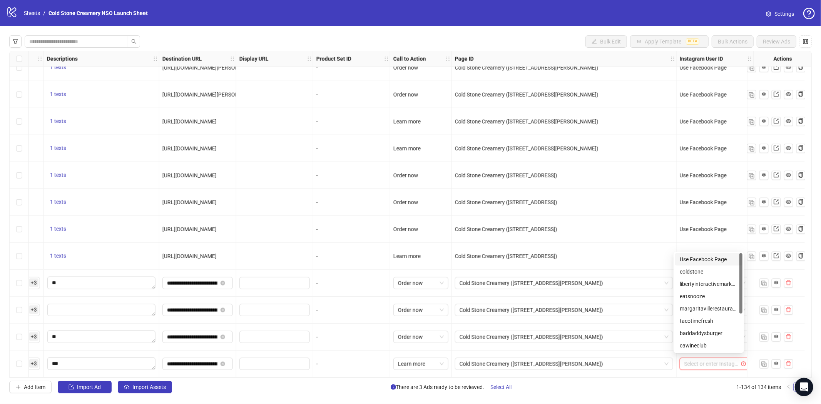
click at [713, 257] on div "Use Facebook Page" at bounding box center [708, 259] width 58 height 8
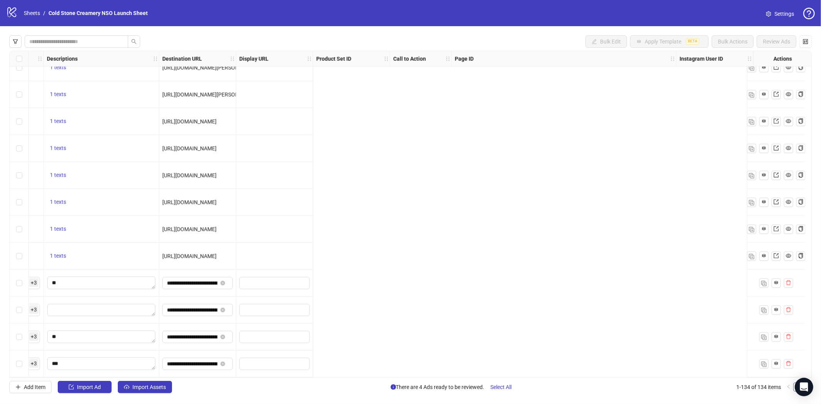
scroll to position [3301, 0]
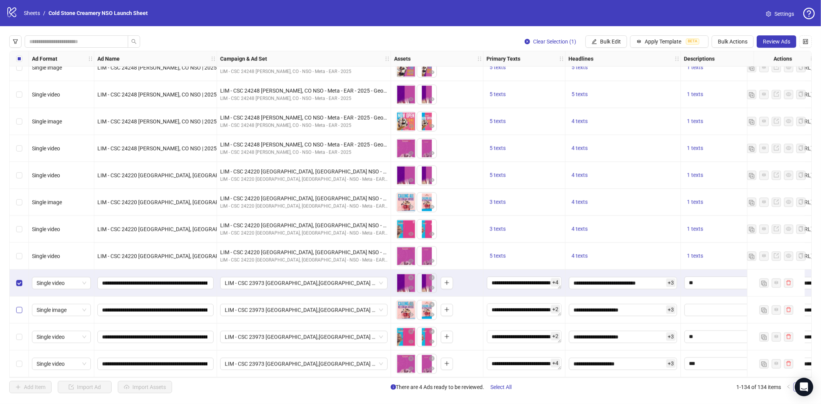
click at [16, 306] on label "Select row 132" at bounding box center [19, 310] width 6 height 8
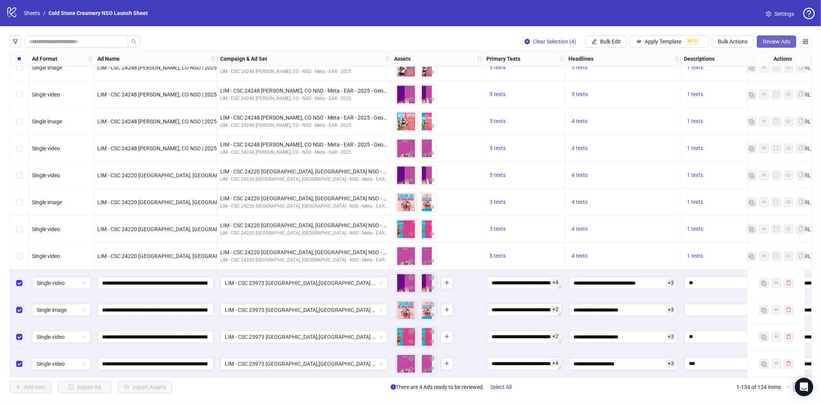
click at [779, 43] on span "Review Ads" at bounding box center [775, 41] width 27 height 6
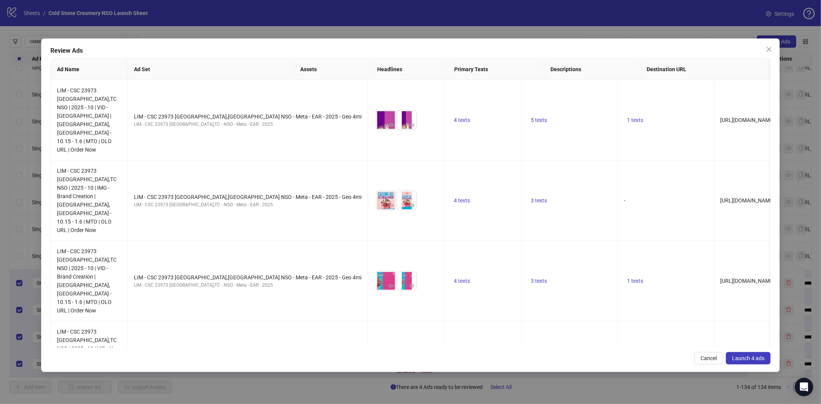
click at [743, 355] on span "Launch 4 ads" at bounding box center [748, 358] width 32 height 6
